Goal: Find specific page/section: Find specific page/section

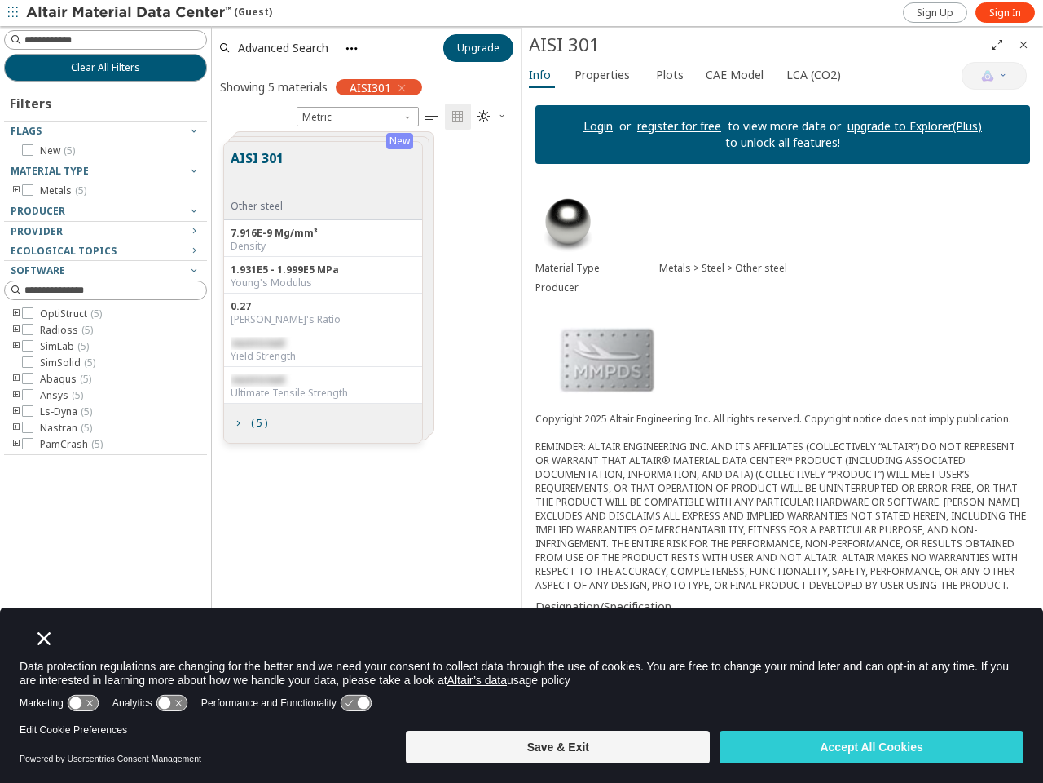
scroll to position [590, 296]
click at [13, 13] on icon "button" at bounding box center [13, 12] width 10 height 10
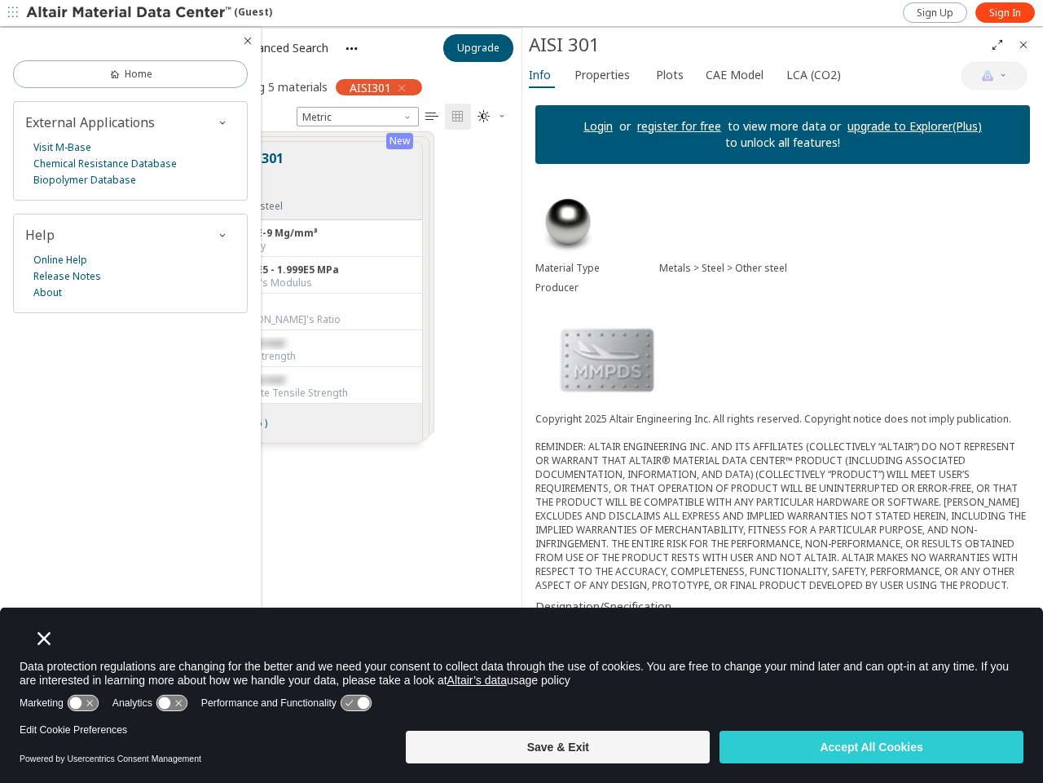
click at [16, 40] on div at bounding box center [130, 41] width 261 height 26
click at [105, 68] on link "Home" at bounding box center [130, 74] width 235 height 28
click at [105, 131] on div "External Applications Visit M-Base Chemical Resistance Database Biopolymer Data…" at bounding box center [130, 150] width 235 height 99
click at [105, 171] on link "Chemical Resistance Database" at bounding box center [104, 164] width 143 height 16
click at [16, 191] on div "External Applications Visit M-Base Chemical Resistance Database Biopolymer Data…" at bounding box center [130, 150] width 235 height 99
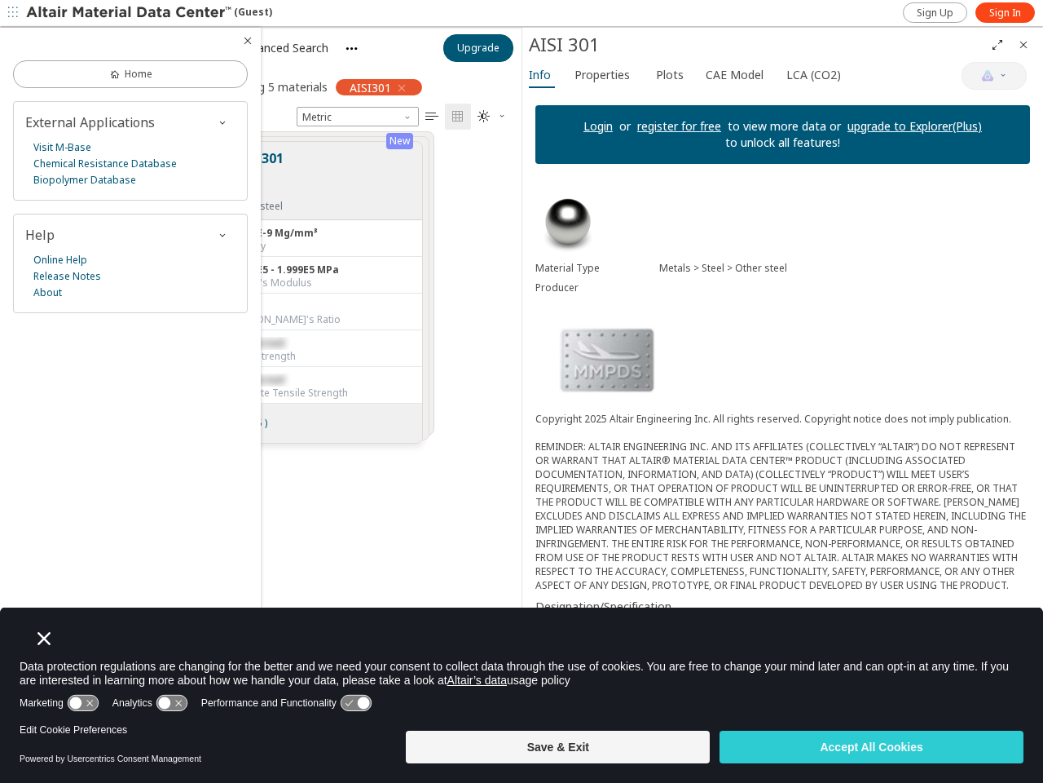
click at [105, 211] on div "External Applications Visit M-Base Chemical Resistance Database Biopolymer Data…" at bounding box center [130, 207] width 235 height 212
click at [105, 232] on div "Help" at bounding box center [130, 235] width 210 height 18
